Goal: Find specific page/section: Find specific page/section

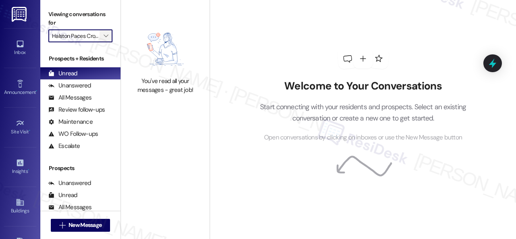
click at [106, 33] on icon "" at bounding box center [106, 36] width 4 height 6
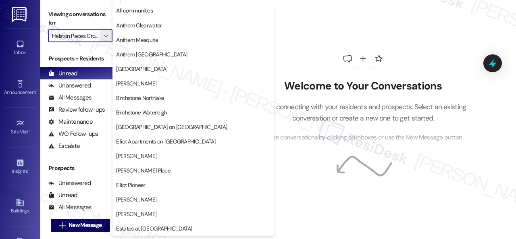
scroll to position [276, 0]
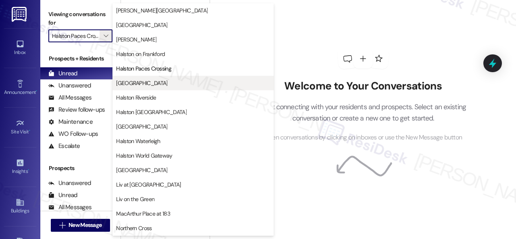
click at [119, 80] on span "[GEOGRAPHIC_DATA]" at bounding box center [141, 83] width 51 height 8
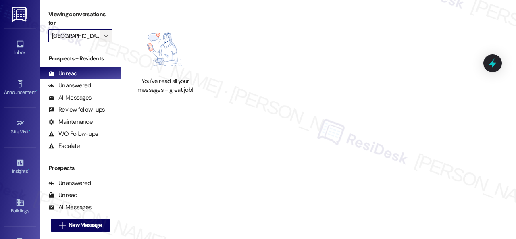
click at [106, 40] on span "" at bounding box center [106, 35] width 8 height 13
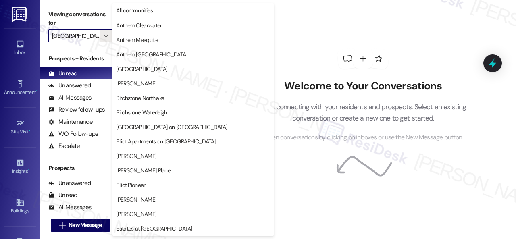
scroll to position [276, 0]
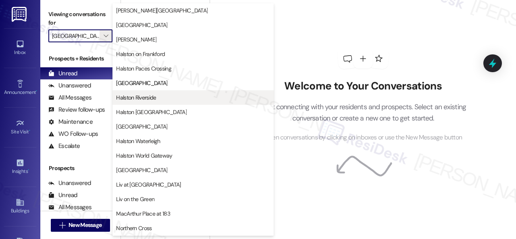
click at [144, 95] on span "Halston Riverside" at bounding box center [136, 97] width 40 height 8
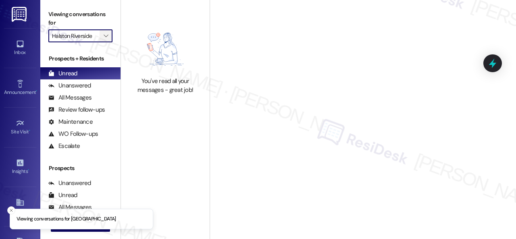
click at [108, 36] on icon "" at bounding box center [106, 36] width 4 height 6
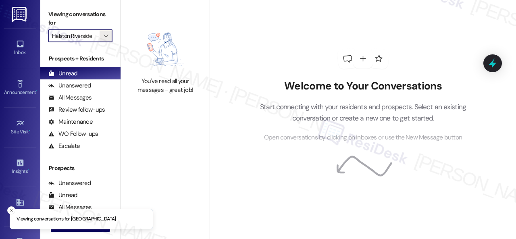
scroll to position [276, 0]
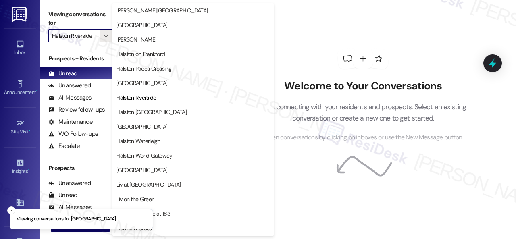
drag, startPoint x: 137, startPoint y: 109, endPoint x: 136, endPoint y: 102, distance: 7.4
click at [138, 109] on span "Halston [GEOGRAPHIC_DATA]" at bounding box center [151, 112] width 70 height 8
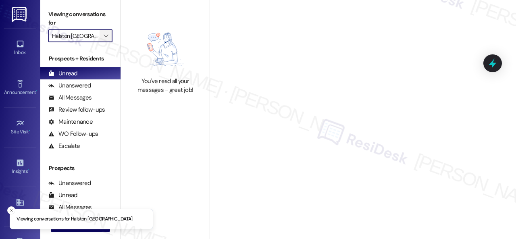
click at [109, 37] on span "" at bounding box center [106, 35] width 8 height 13
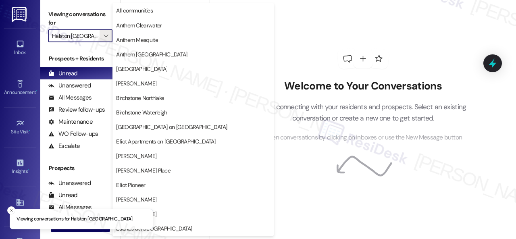
scroll to position [276, 0]
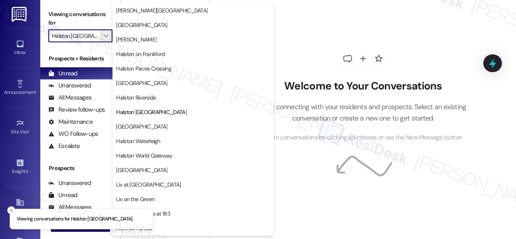
click at [135, 126] on span "[GEOGRAPHIC_DATA]" at bounding box center [141, 126] width 51 height 8
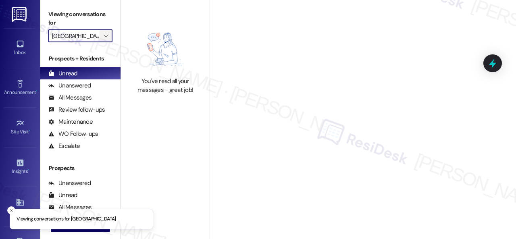
click at [109, 33] on span "" at bounding box center [106, 35] width 8 height 13
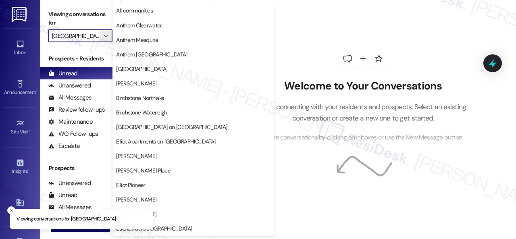
scroll to position [276, 0]
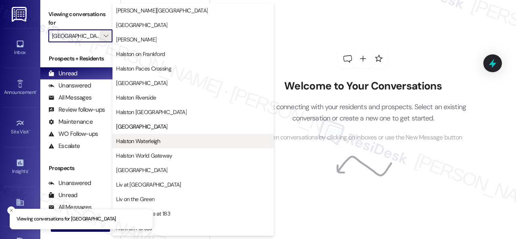
click at [134, 140] on span "Halston Waterleigh" at bounding box center [138, 141] width 44 height 8
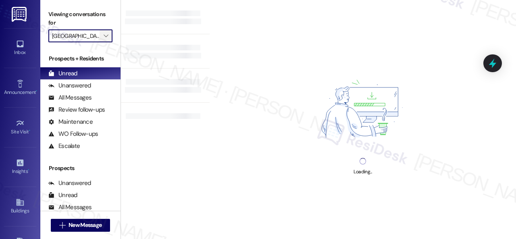
type input "Halston Waterleigh"
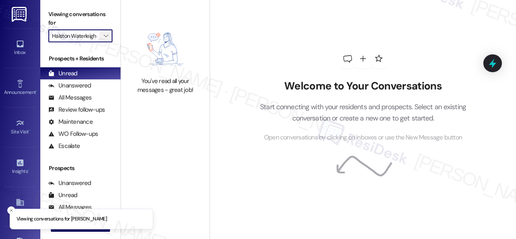
click at [108, 40] on span "" at bounding box center [106, 35] width 8 height 13
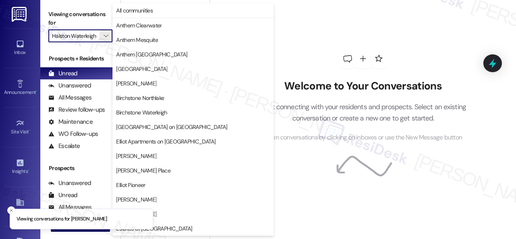
scroll to position [276, 0]
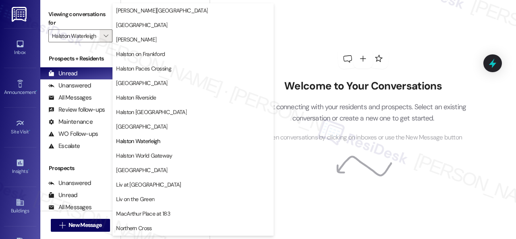
click at [289, 40] on div "Welcome to Your Conversations Start connecting with your residents and prospect…" at bounding box center [363, 95] width 242 height 191
